Goal: Navigation & Orientation: Find specific page/section

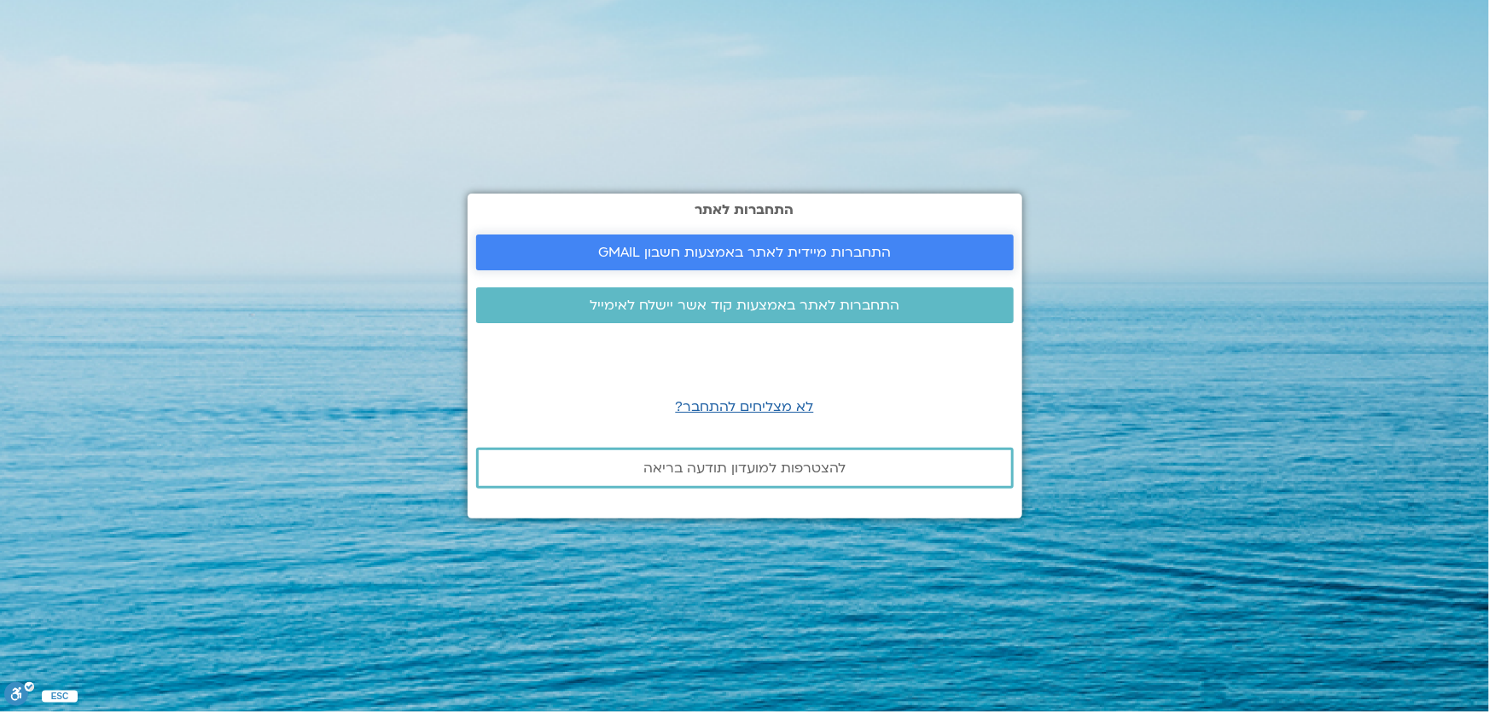
click at [670, 250] on span "התחברות מיידית לאתר באמצעות חשבון GMAIL" at bounding box center [744, 252] width 293 height 15
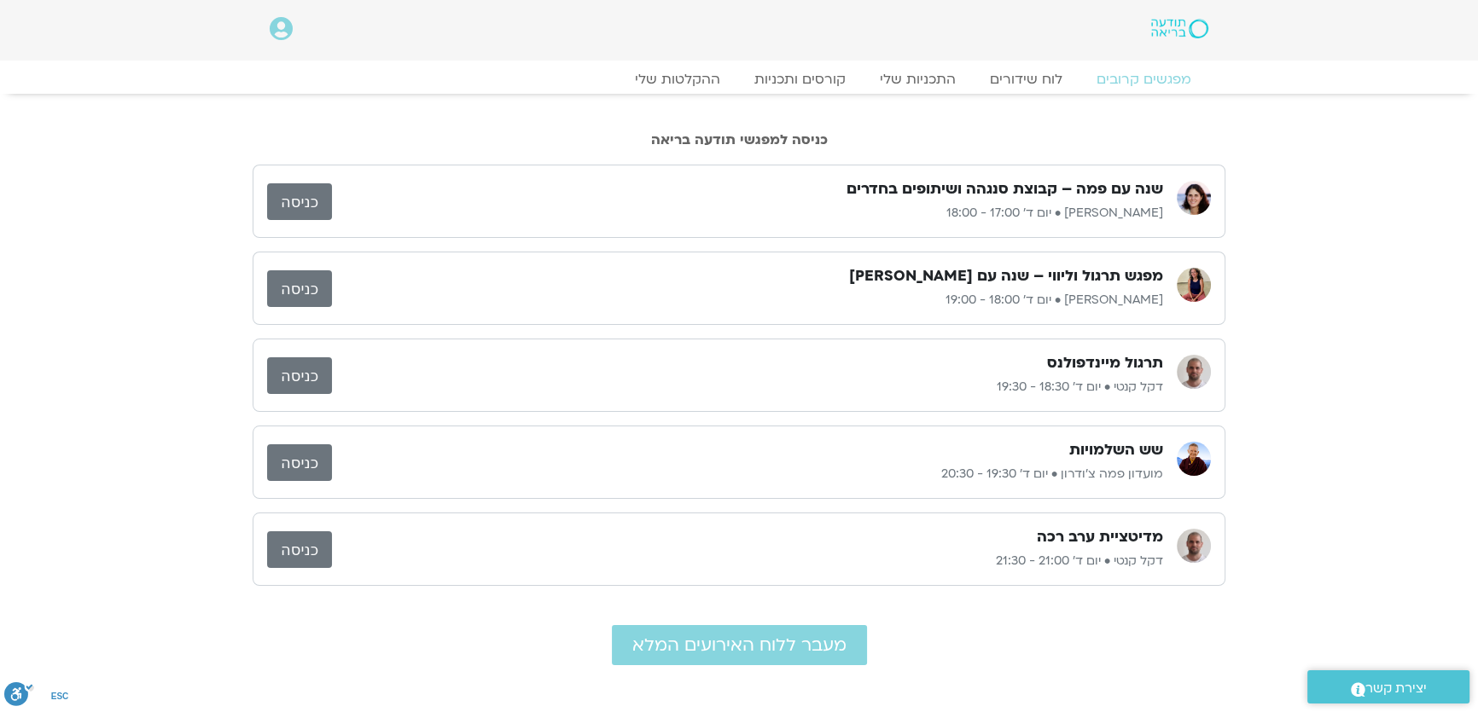
click at [316, 191] on link "כניסה" at bounding box center [299, 201] width 65 height 37
